Goal: Communication & Community: Share content

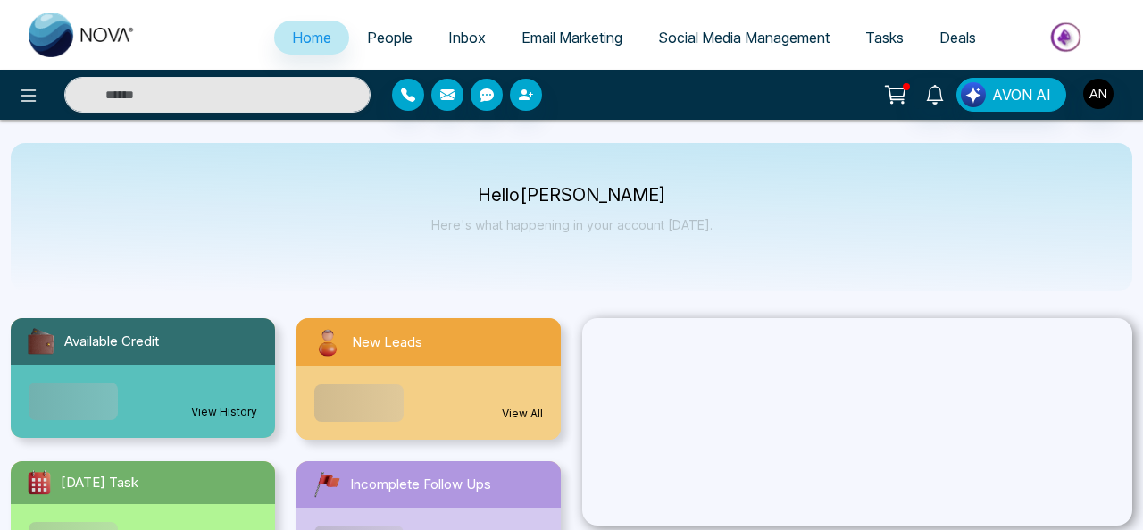
select select "*"
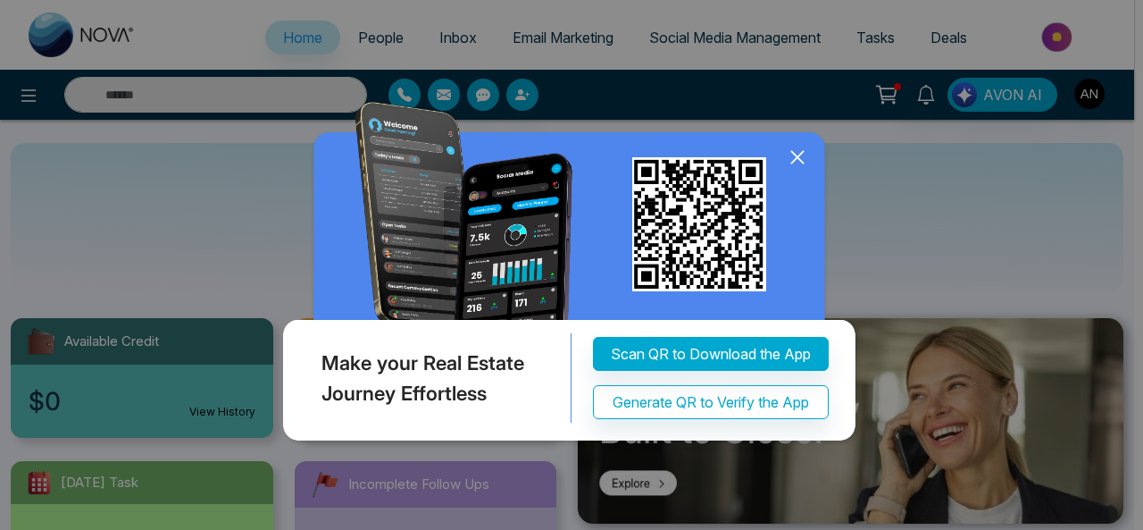
click at [799, 156] on icon at bounding box center [797, 157] width 12 height 12
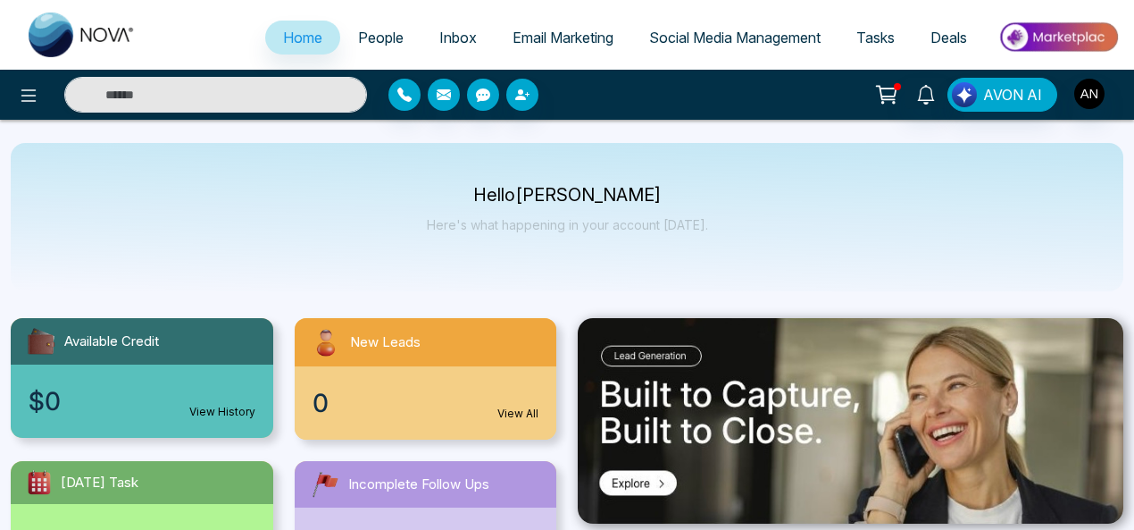
click at [797, 40] on span "Social Media Management" at bounding box center [735, 38] width 172 height 18
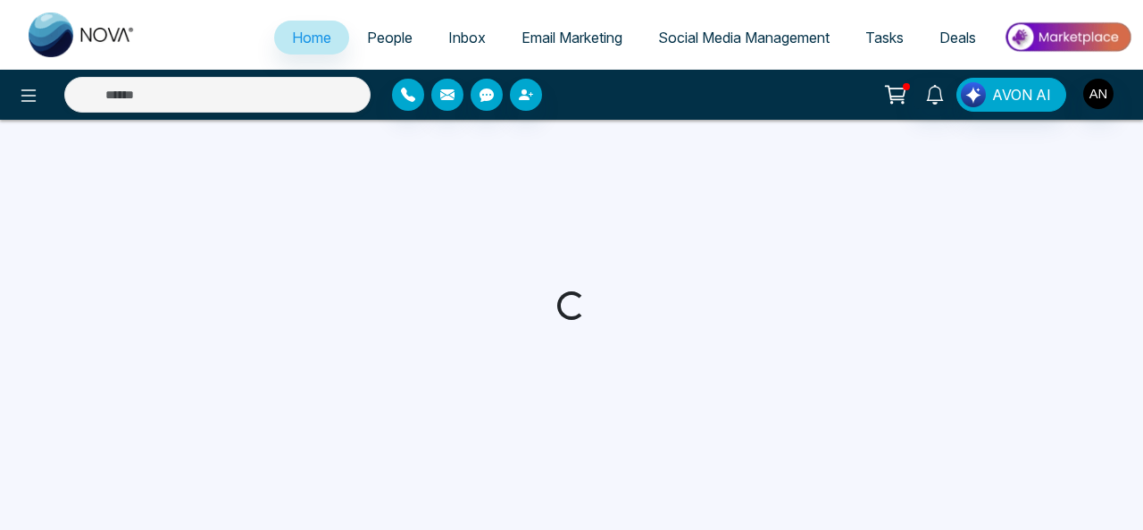
select select "*"
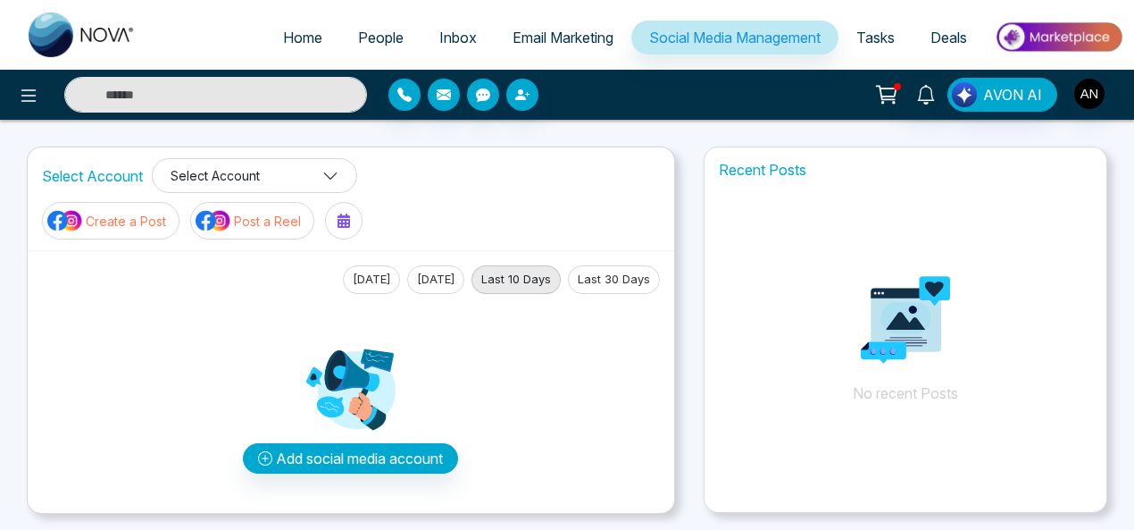
click at [271, 180] on button "Select Account" at bounding box center [254, 175] width 205 height 35
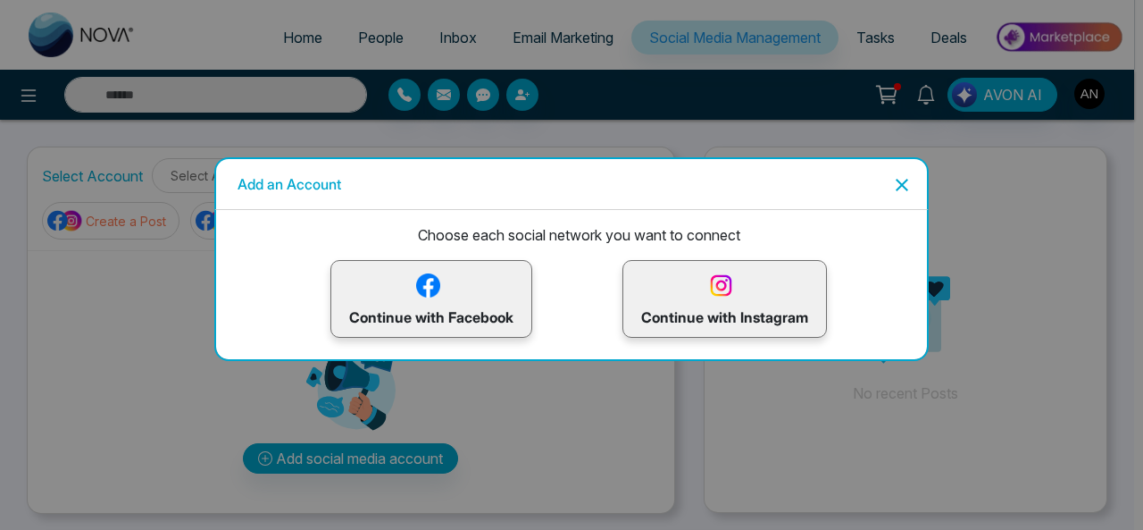
click at [414, 294] on img at bounding box center [428, 285] width 31 height 31
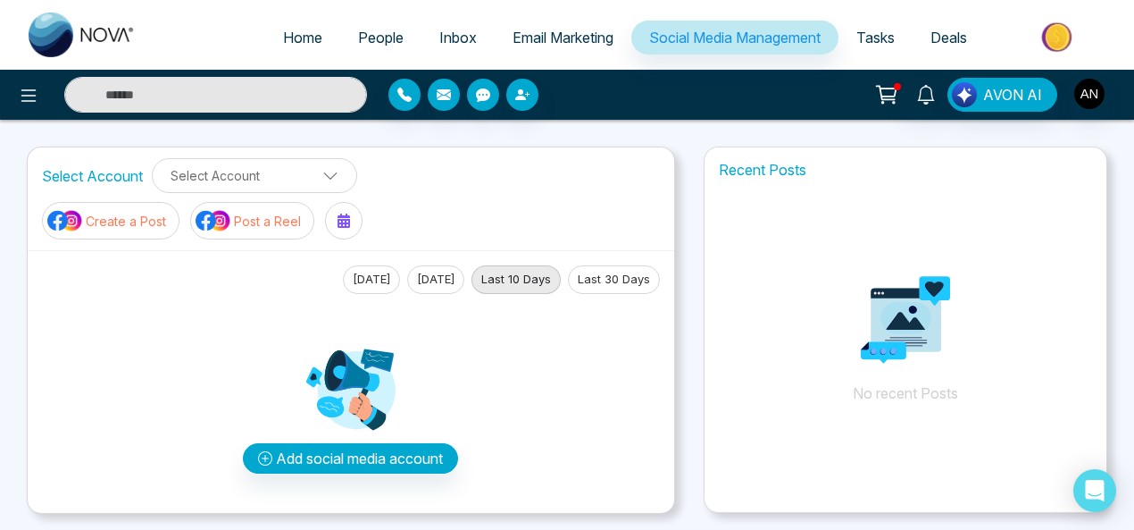
click at [891, 96] on icon at bounding box center [888, 92] width 15 height 8
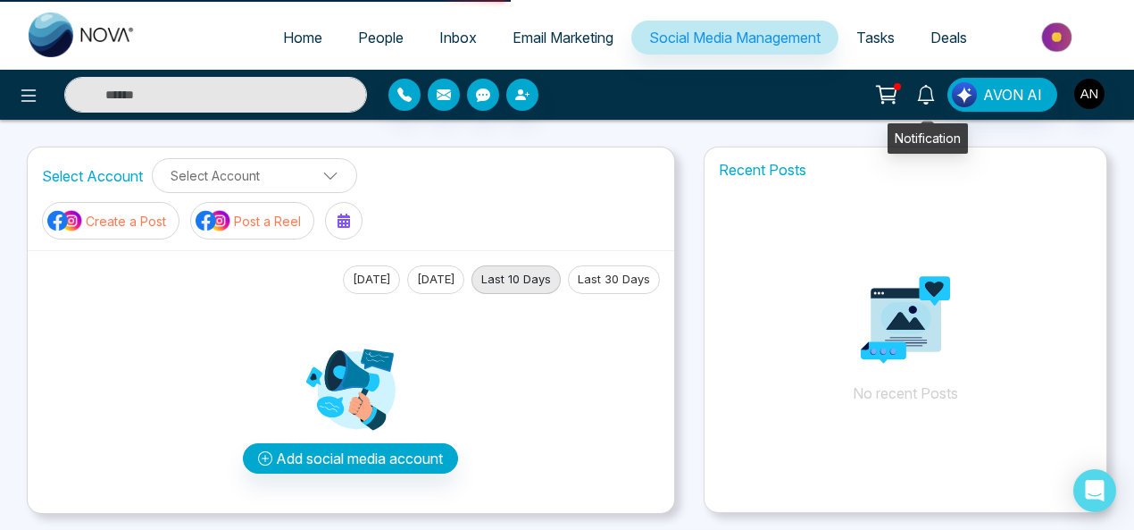
click at [931, 90] on icon at bounding box center [927, 95] width 20 height 20
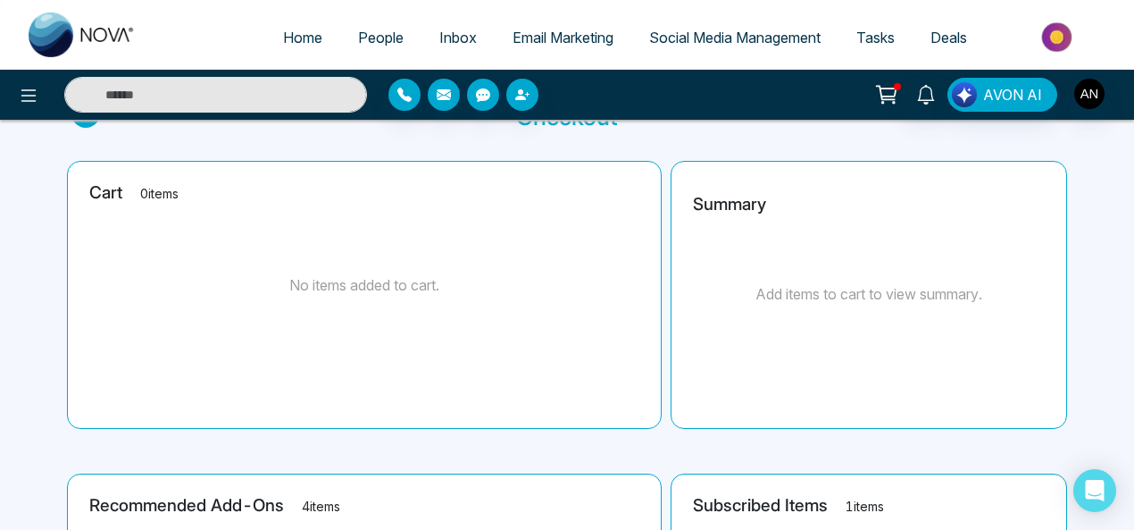
scroll to position [12, 0]
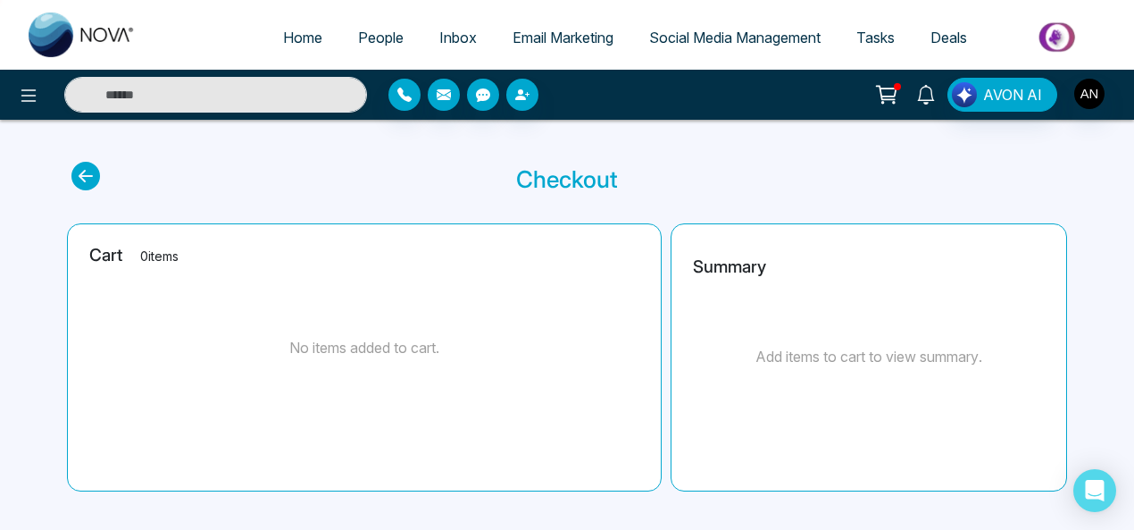
click at [934, 92] on icon at bounding box center [925, 95] width 17 height 20
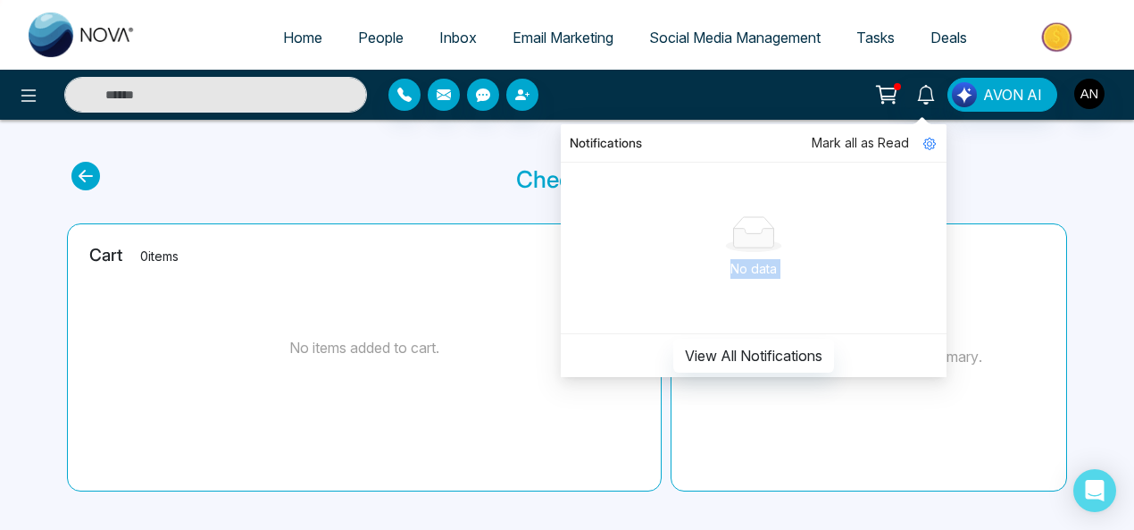
drag, startPoint x: 654, startPoint y: 225, endPoint x: 580, endPoint y: 351, distance: 146.2
click at [580, 351] on div "Mark all as Read No data View All Notifications" at bounding box center [753, 269] width 357 height 193
click at [933, 146] on icon at bounding box center [929, 143] width 5 height 5
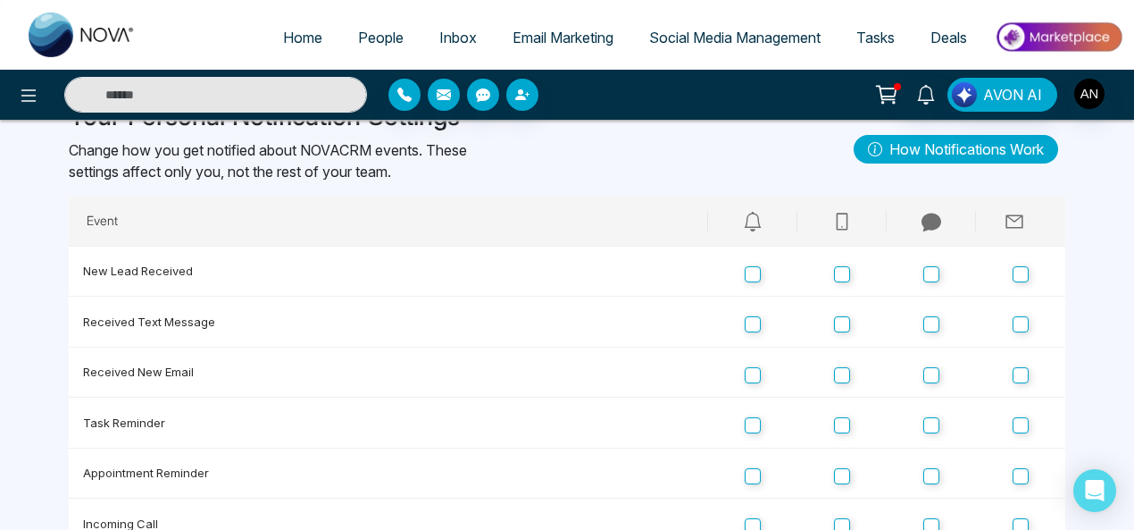
scroll to position [110, 0]
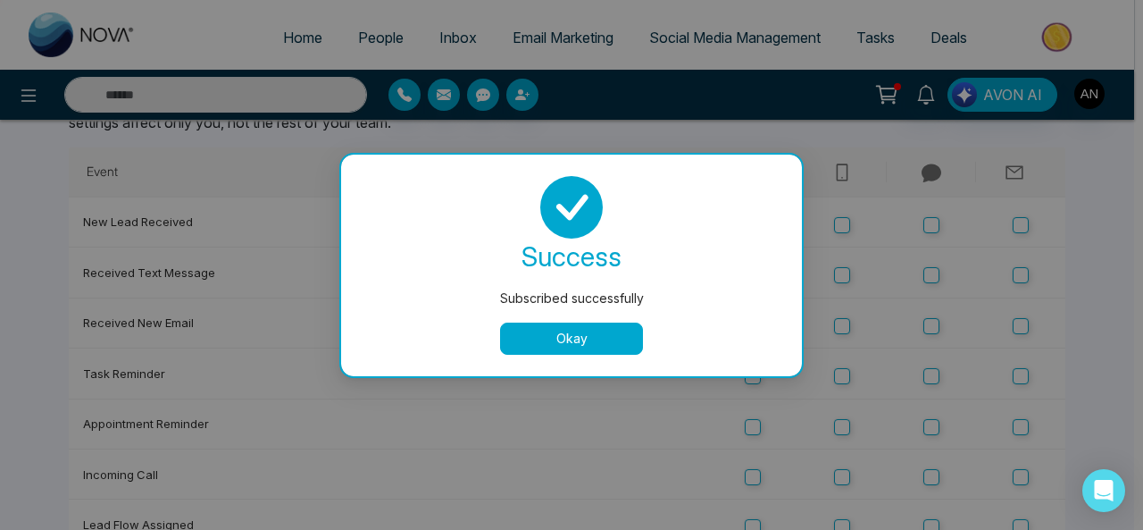
click at [581, 339] on button "Okay" at bounding box center [571, 338] width 143 height 32
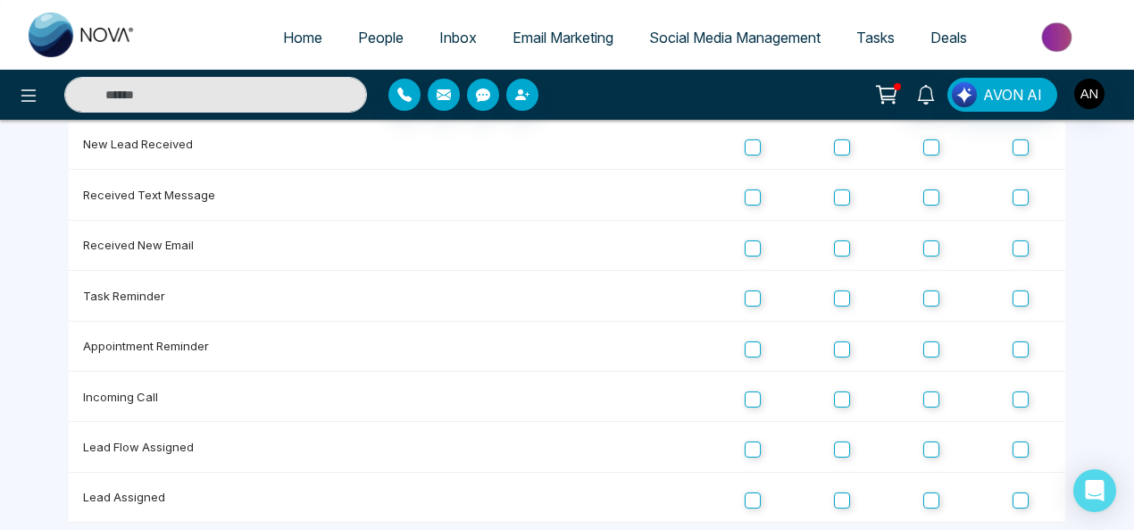
scroll to position [0, 0]
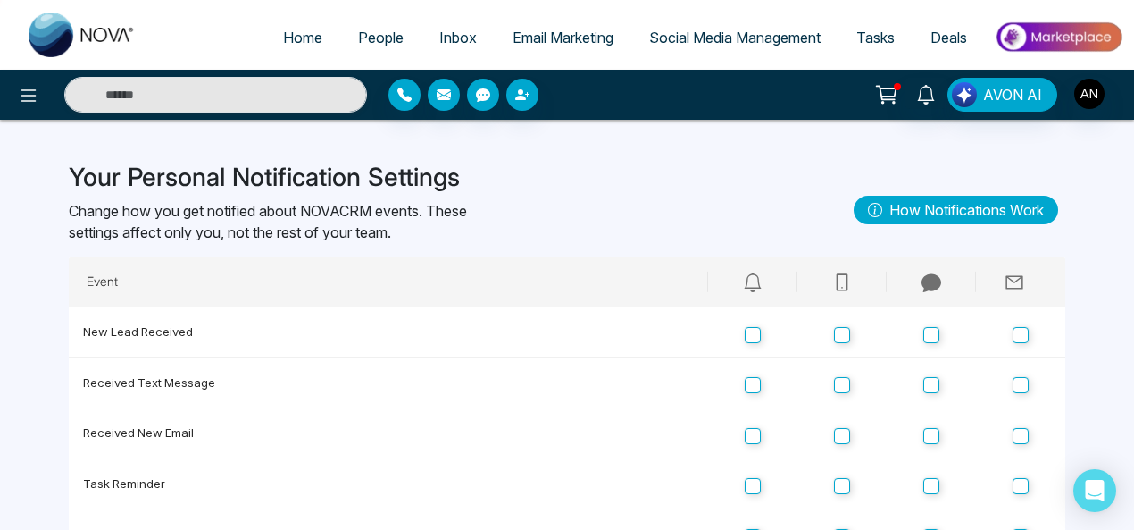
drag, startPoint x: 734, startPoint y: 38, endPoint x: 769, endPoint y: 10, distance: 45.1
click at [734, 39] on span "Social Media Management" at bounding box center [735, 38] width 172 height 18
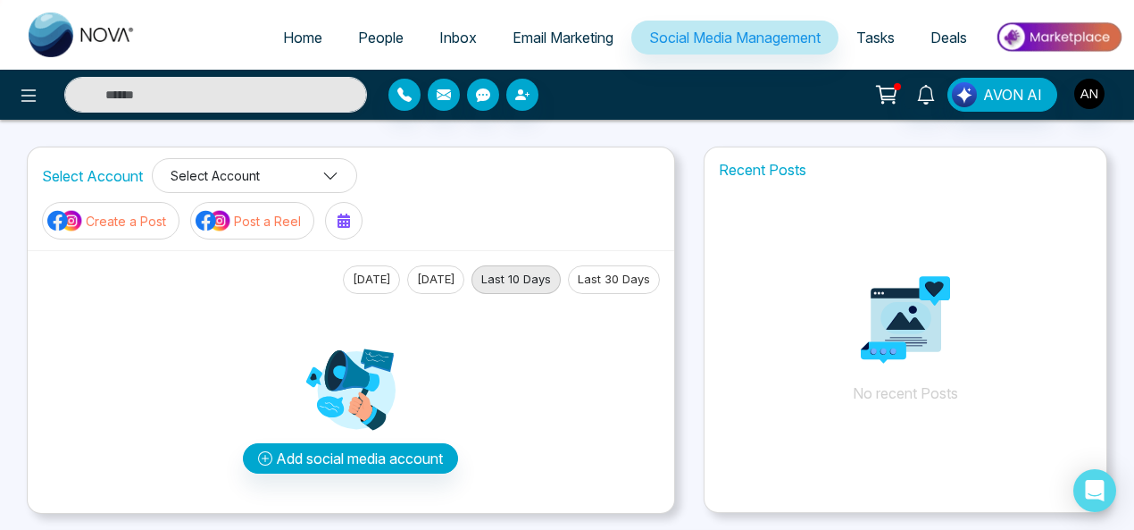
click at [274, 181] on button "Select Account" at bounding box center [254, 175] width 205 height 35
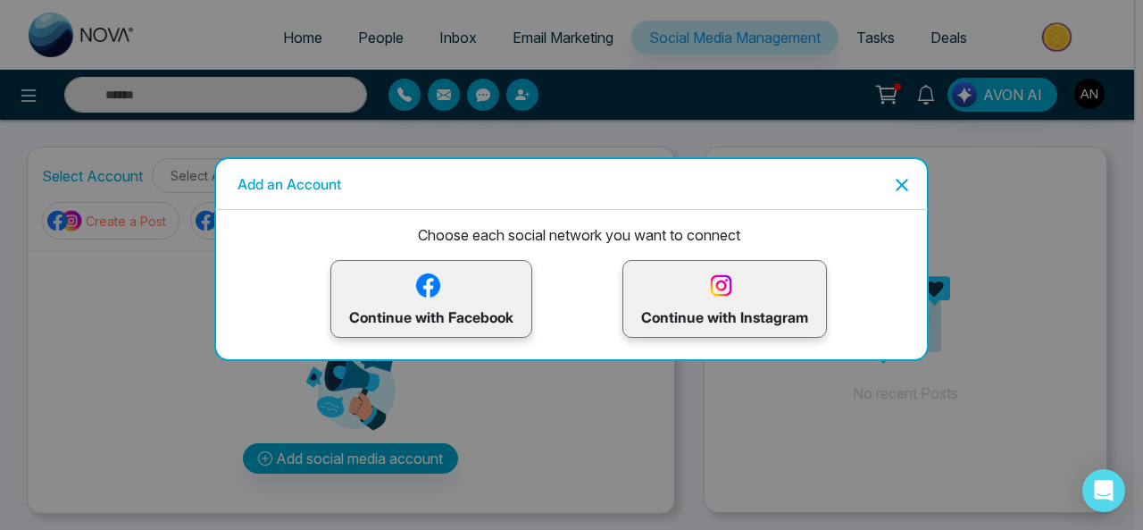
drag, startPoint x: 457, startPoint y: 289, endPoint x: 586, endPoint y: 228, distance: 142.3
click at [457, 287] on p "Continue with Facebook" at bounding box center [431, 299] width 164 height 58
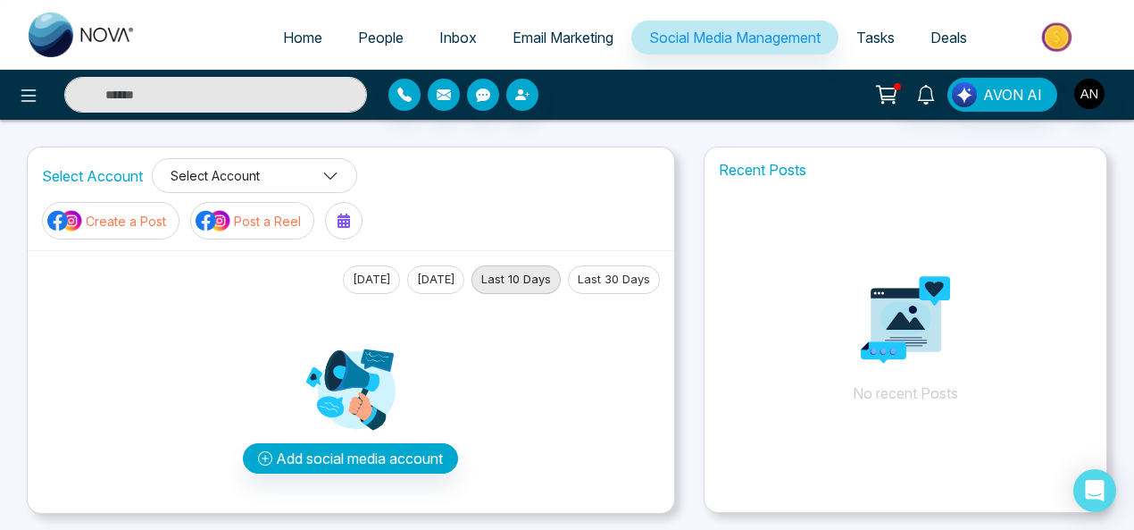
click at [238, 171] on button "Select Account" at bounding box center [254, 175] width 205 height 35
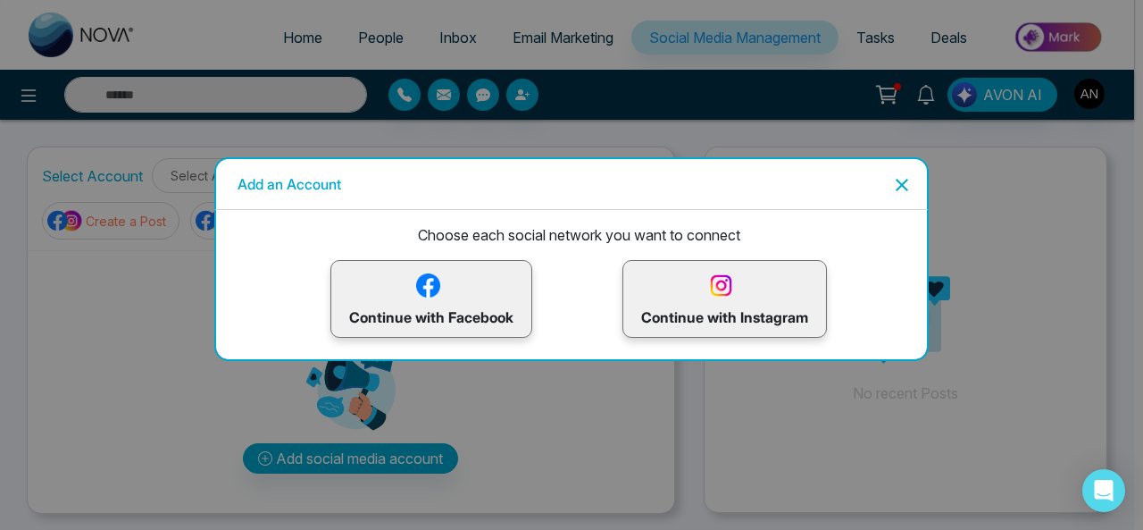
click at [467, 307] on p "Continue with Facebook" at bounding box center [431, 299] width 164 height 58
click at [748, 296] on p "Continue with Instagram" at bounding box center [724, 299] width 167 height 58
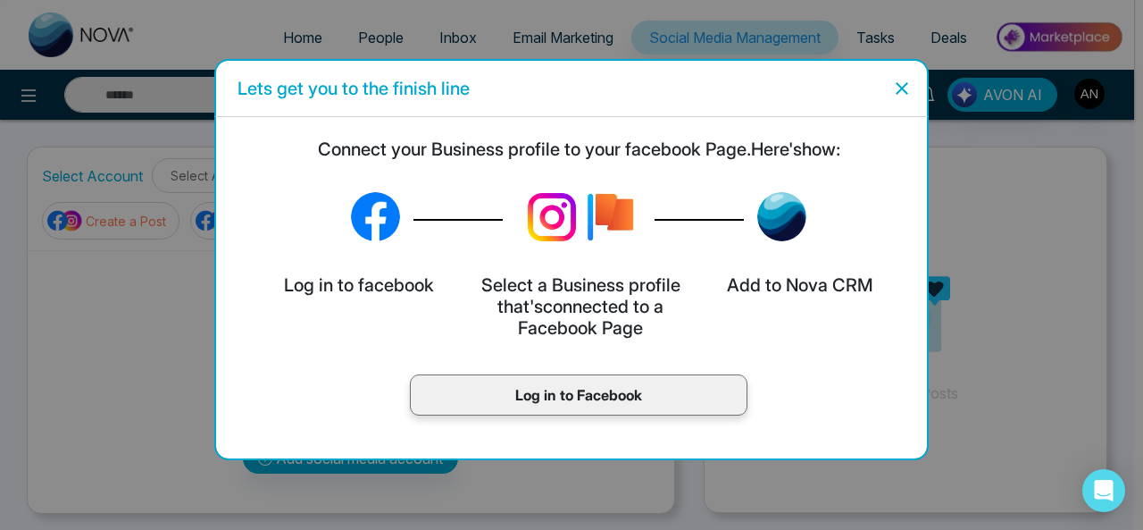
drag, startPoint x: 908, startPoint y: 87, endPoint x: 1142, endPoint y: 1, distance: 249.3
click at [909, 85] on icon "Close" at bounding box center [901, 88] width 21 height 21
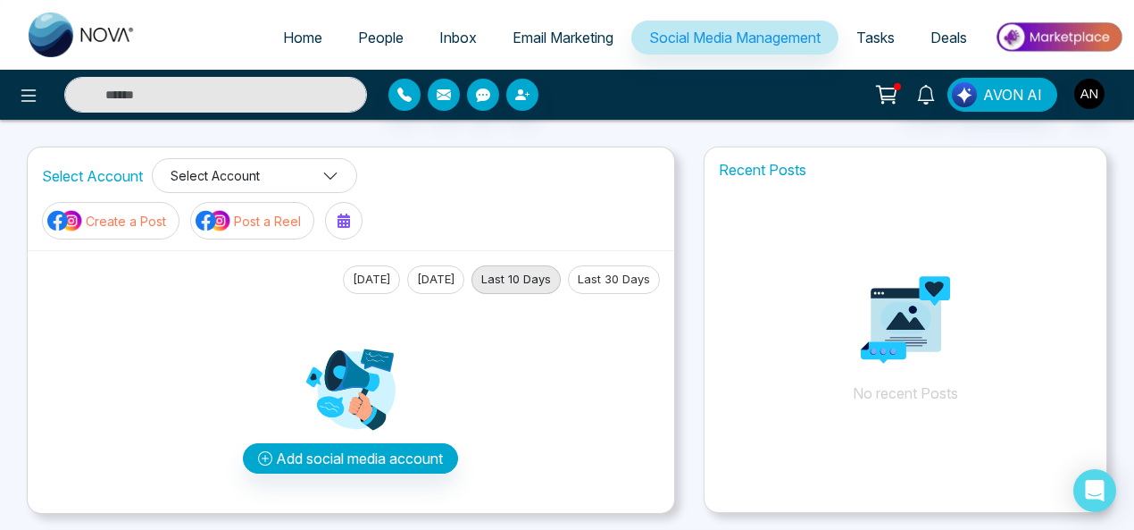
click at [239, 175] on button "Select Account" at bounding box center [254, 175] width 205 height 35
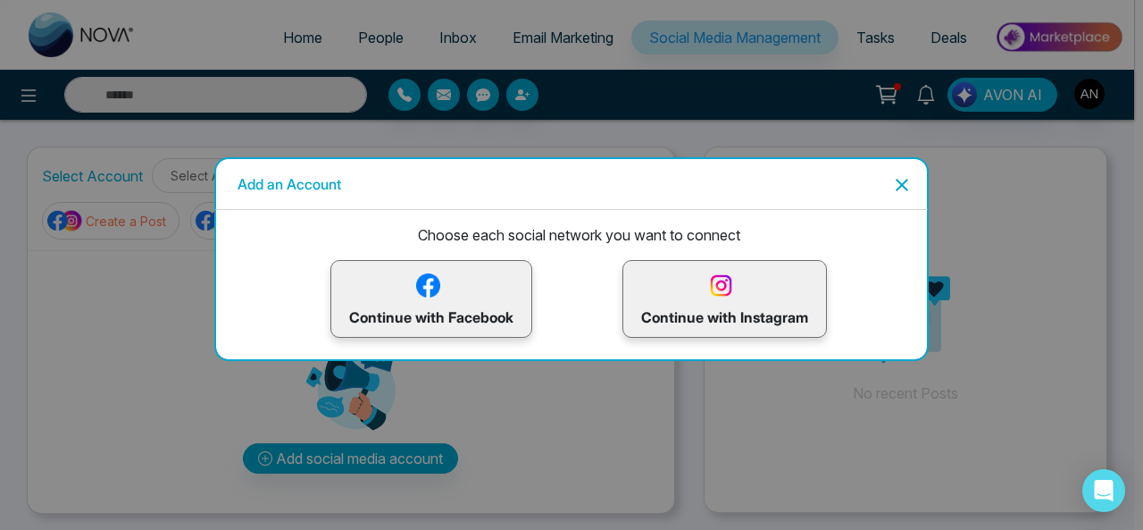
click at [462, 317] on p "Continue with Facebook" at bounding box center [431, 299] width 164 height 58
